Goal: Check status: Check status

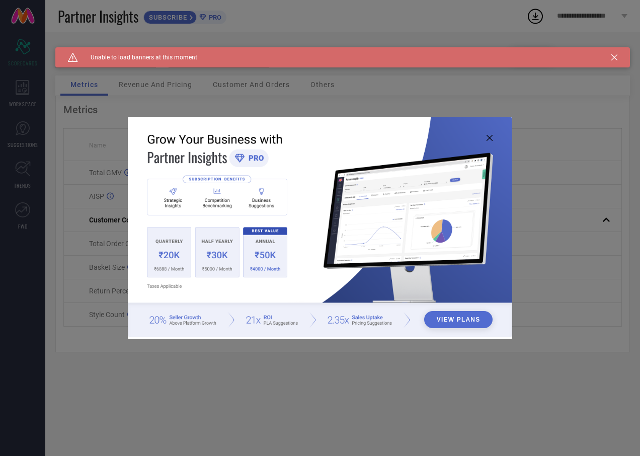
click at [623, 57] on div "Caution Created with Sketch. Unable to load banners at this moment" at bounding box center [342, 57] width 575 height 20
click at [616, 59] on div "Caution Created with Sketch. Unable to load banners at this moment" at bounding box center [342, 57] width 575 height 20
click at [614, 59] on icon at bounding box center [614, 57] width 6 height 6
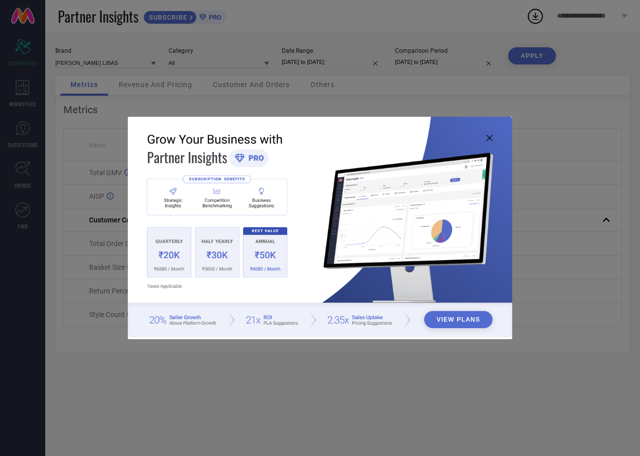
click at [484, 139] on img at bounding box center [320, 227] width 384 height 221
click at [492, 136] on icon at bounding box center [490, 138] width 6 height 6
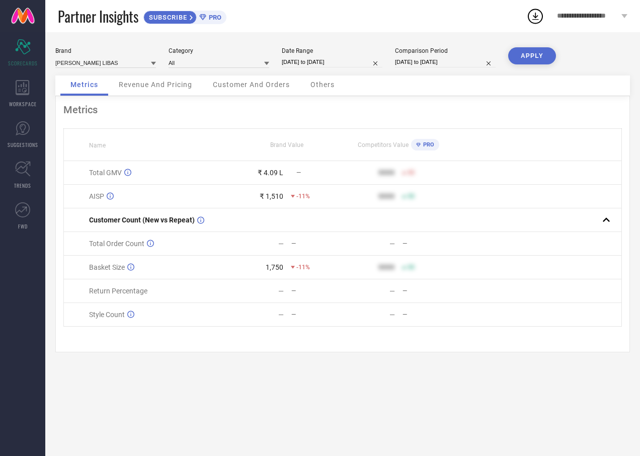
select select "7"
select select "2025"
select select "8"
select select "2025"
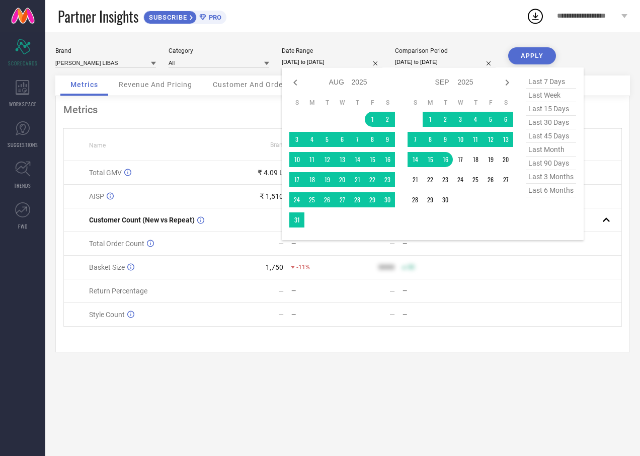
click at [340, 66] on input "[DATE] to [DATE]" at bounding box center [332, 62] width 101 height 11
click at [535, 57] on button "APPLY" at bounding box center [532, 55] width 48 height 17
